Goal: Task Accomplishment & Management: Manage account settings

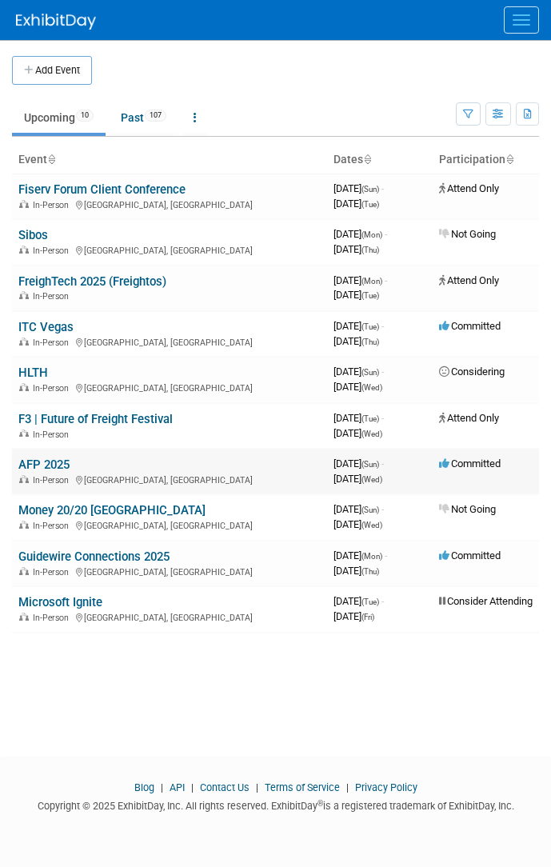
click at [55, 462] on link "AFP 2025" at bounding box center [43, 464] width 51 height 14
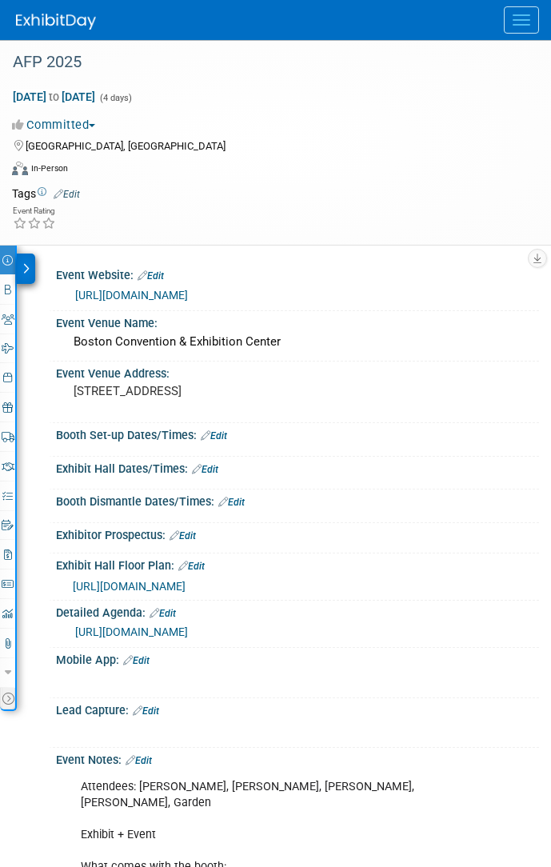
click at [26, 271] on icon at bounding box center [25, 268] width 7 height 11
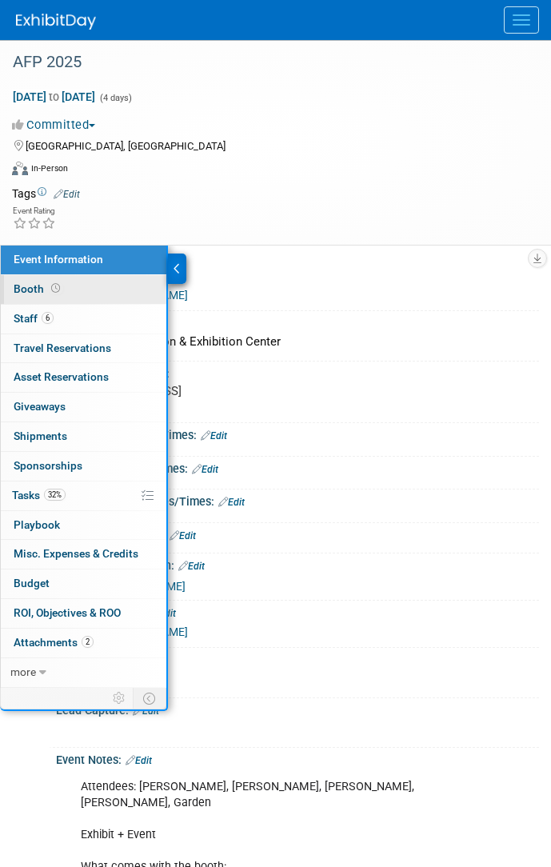
click at [86, 292] on link "Booth" at bounding box center [84, 289] width 166 height 29
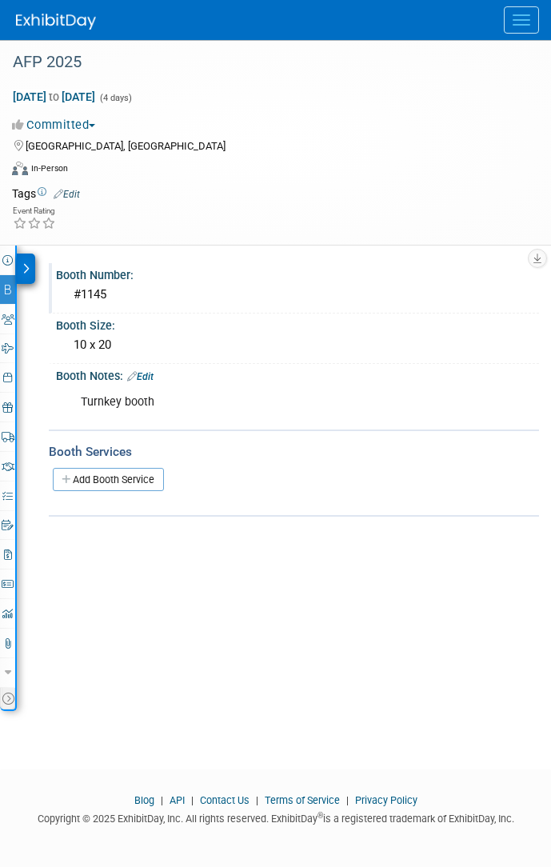
click at [106, 296] on div "#1145" at bounding box center [297, 294] width 459 height 25
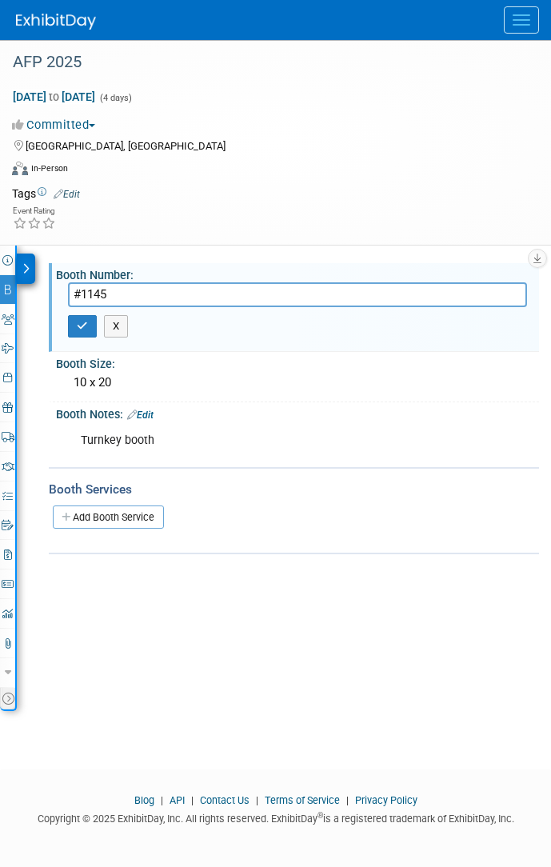
click at [106, 296] on input "#1145" at bounding box center [297, 294] width 459 height 25
